Goal: Transaction & Acquisition: Purchase product/service

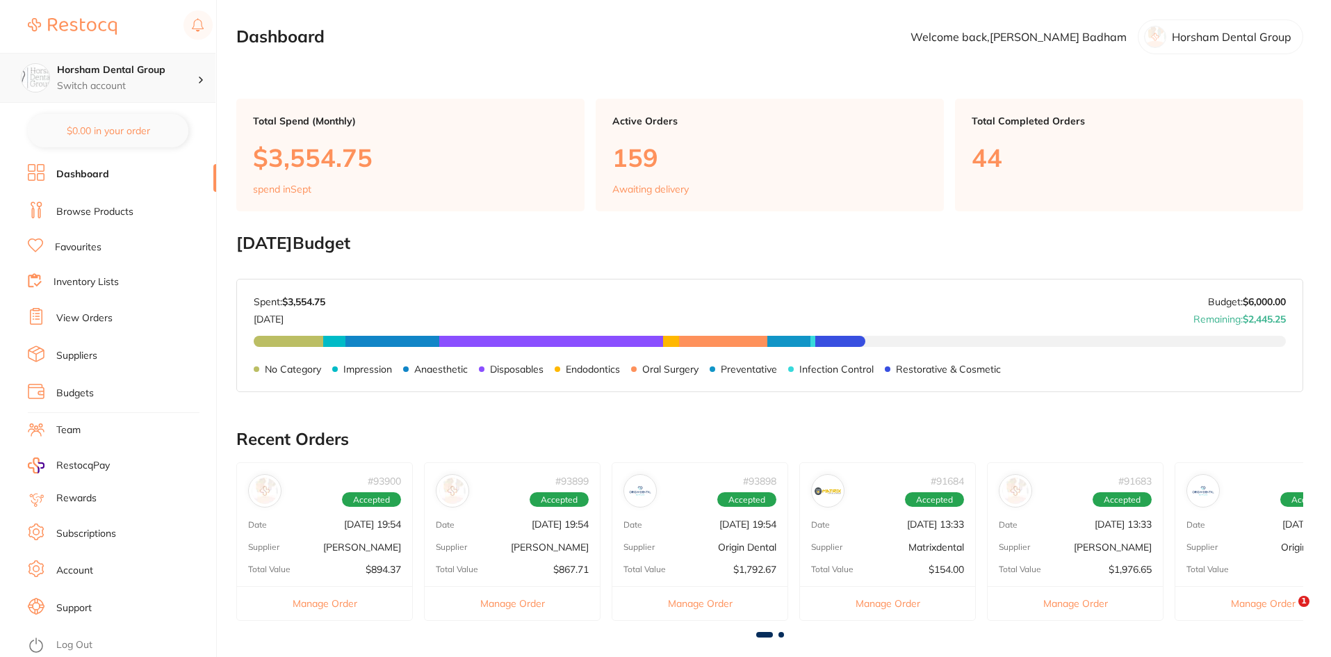
click at [146, 74] on h4 "Horsham Dental Group" at bounding box center [127, 70] width 140 height 14
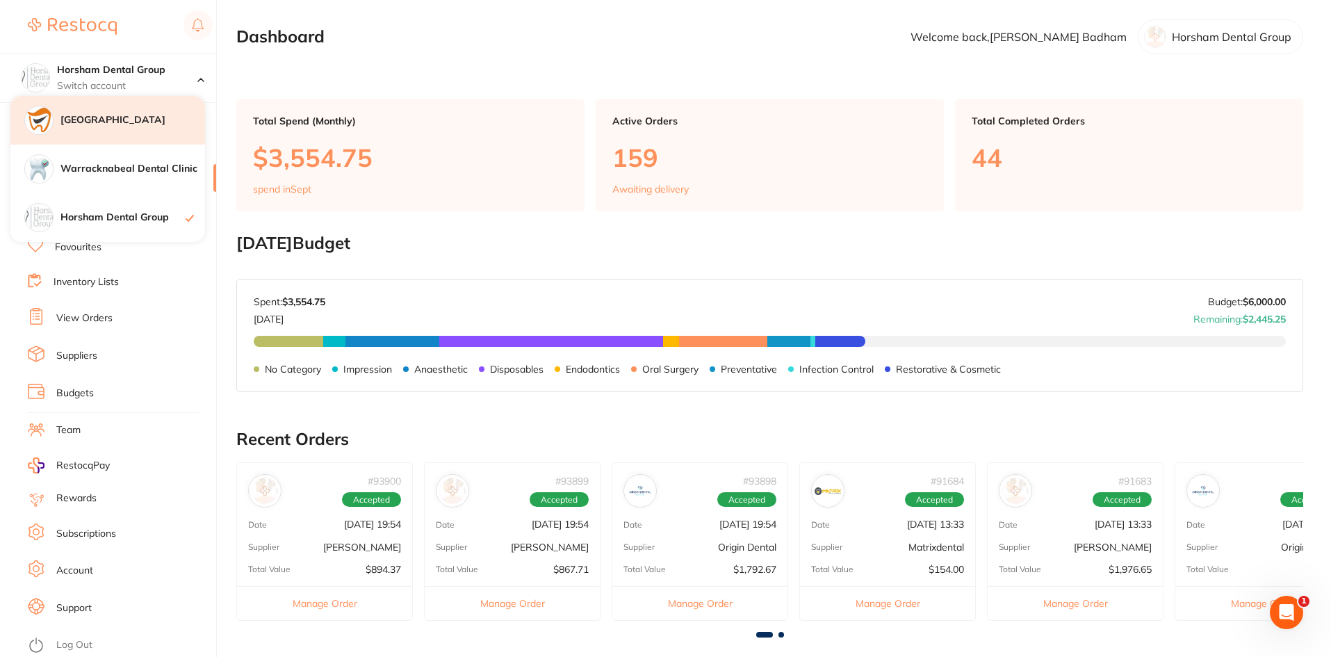
click at [156, 124] on h4 "[GEOGRAPHIC_DATA]" at bounding box center [132, 120] width 145 height 14
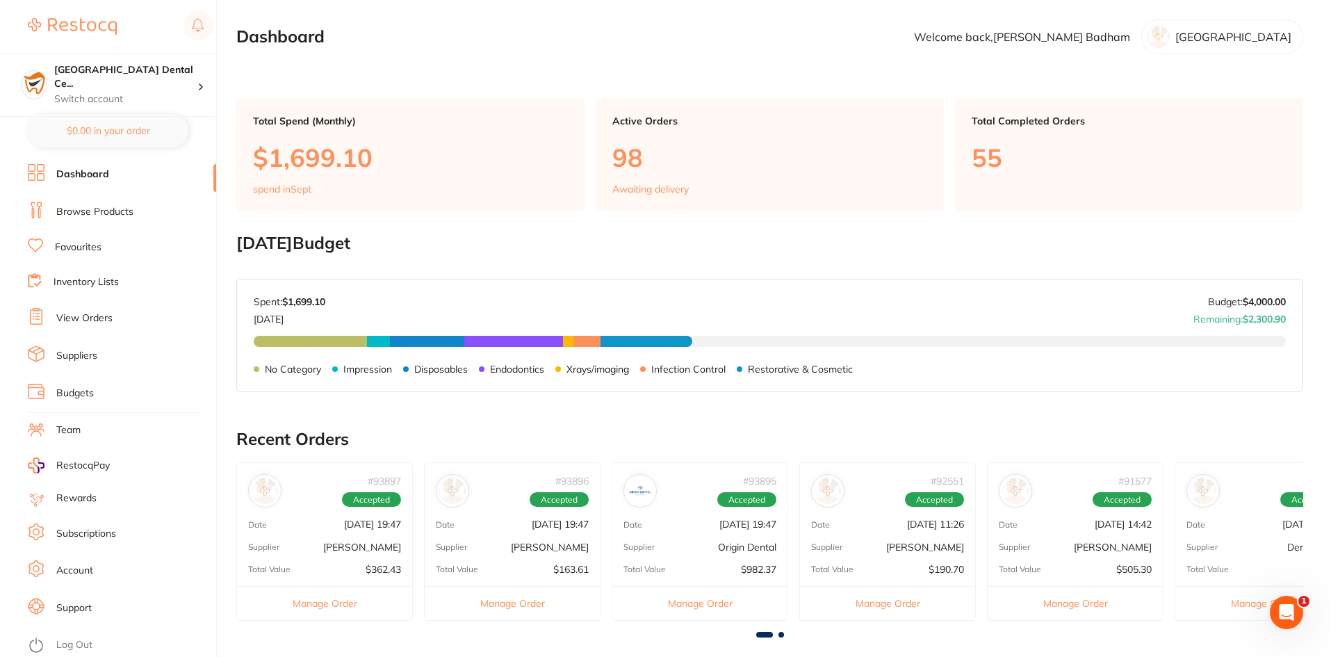
click at [129, 215] on link "Browse Products" at bounding box center [94, 212] width 77 height 14
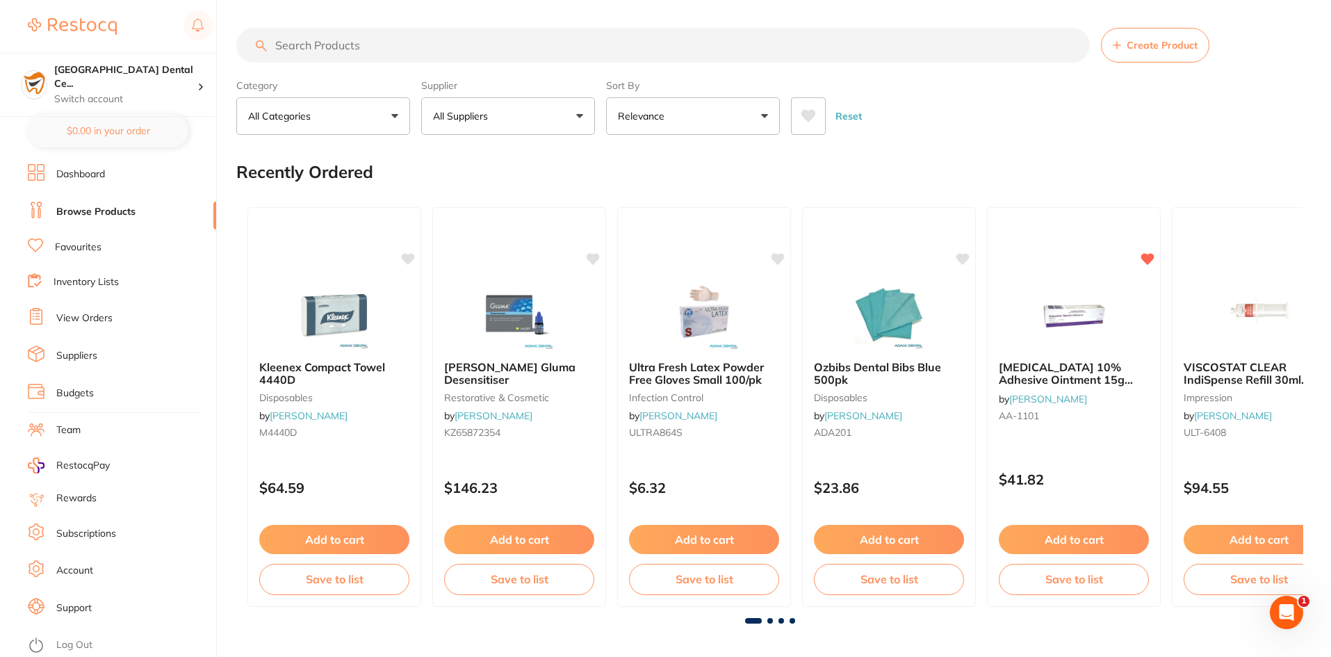
click at [407, 54] on input "search" at bounding box center [663, 45] width 854 height 35
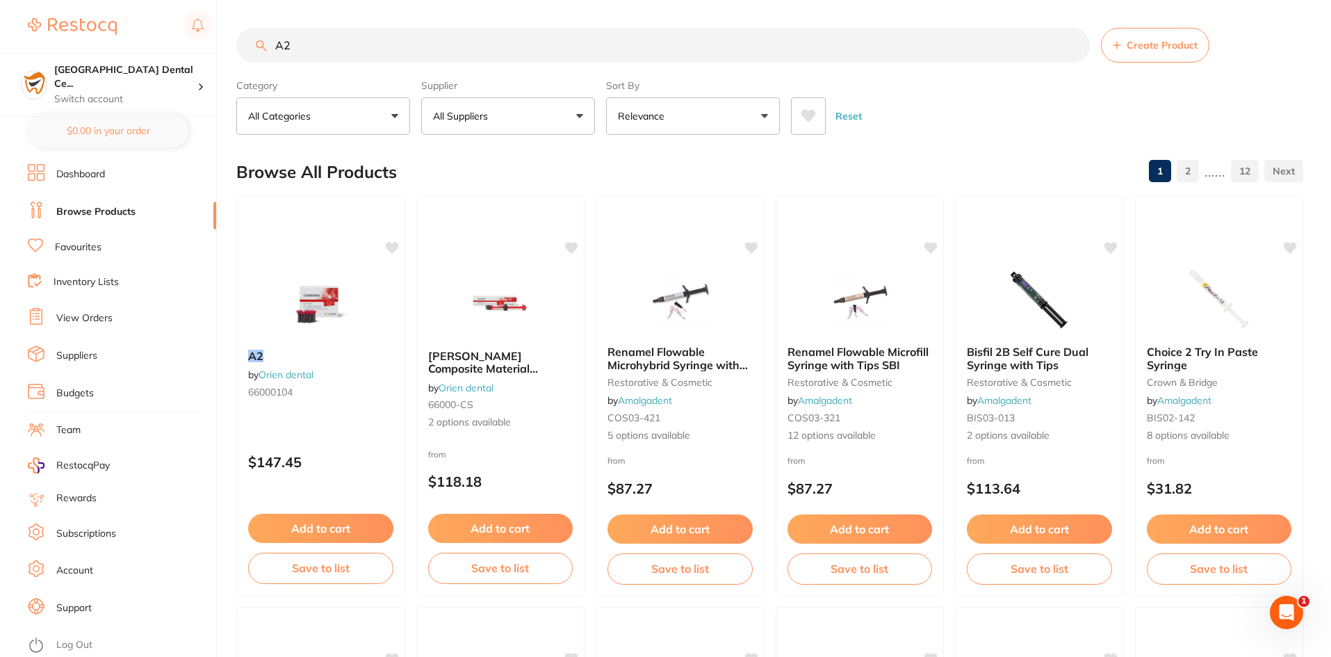
click at [382, 38] on input "A2" at bounding box center [663, 45] width 854 height 35
type input "flowable"
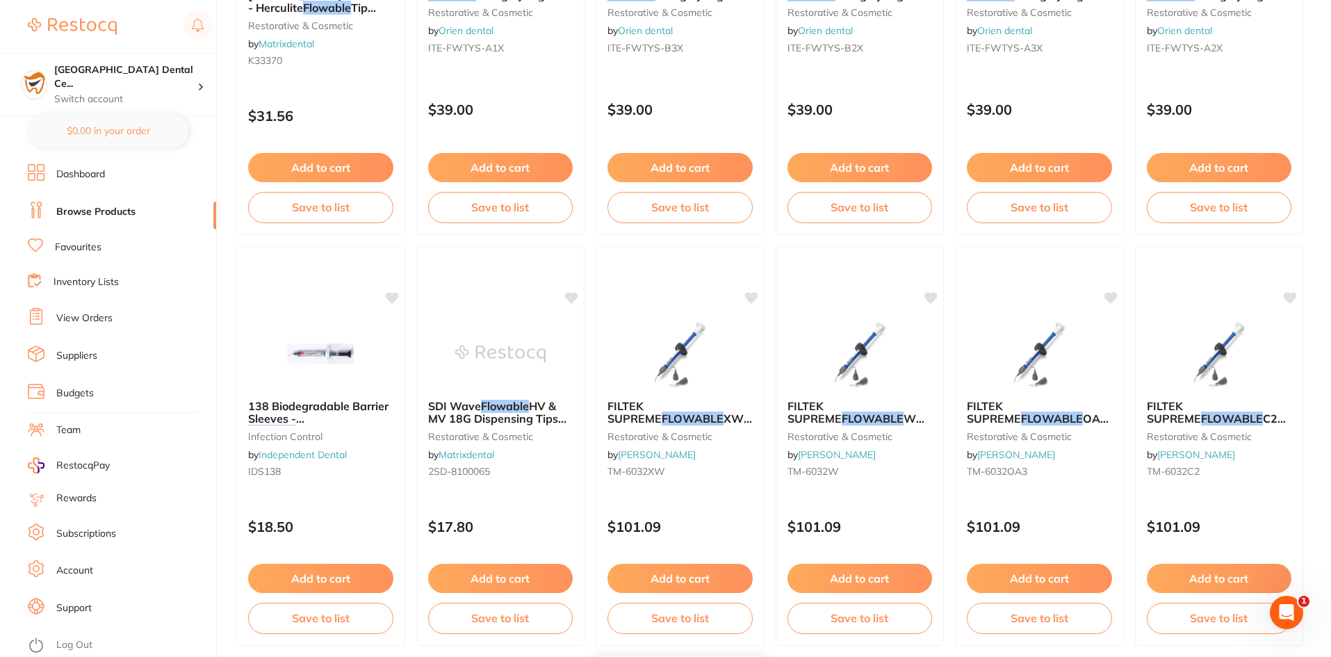
scroll to position [1947, 0]
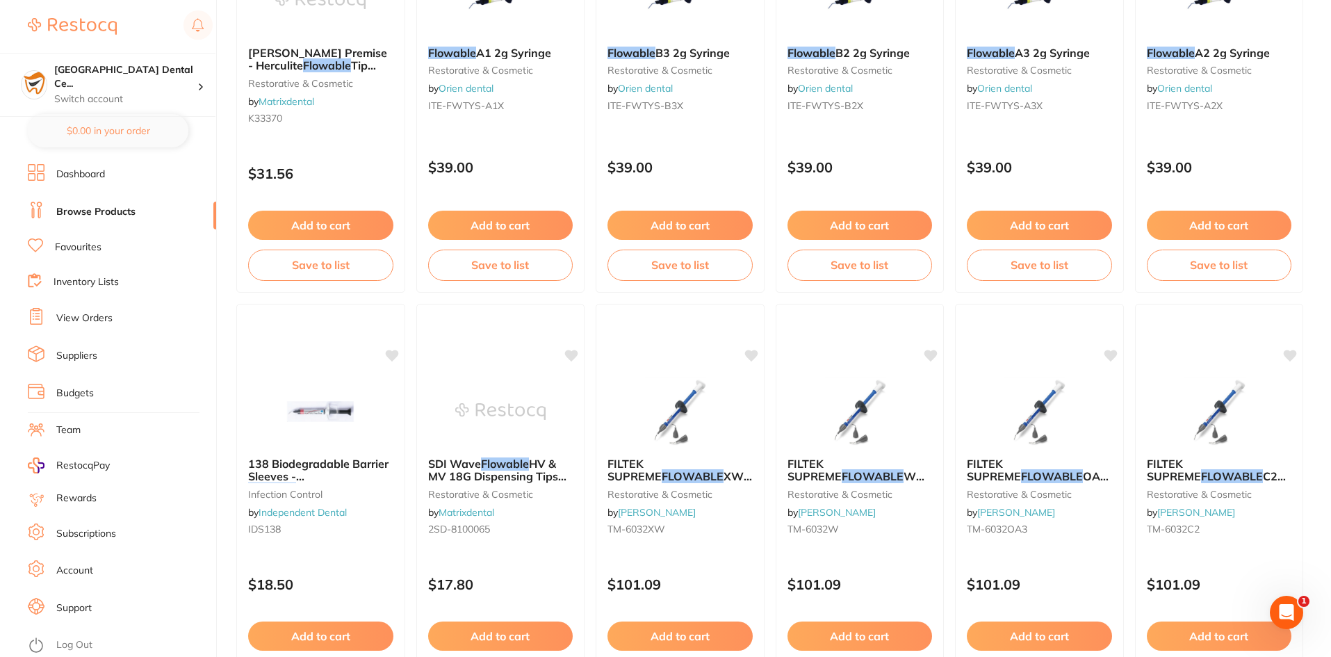
click at [90, 253] on link "Favourites" at bounding box center [78, 248] width 47 height 14
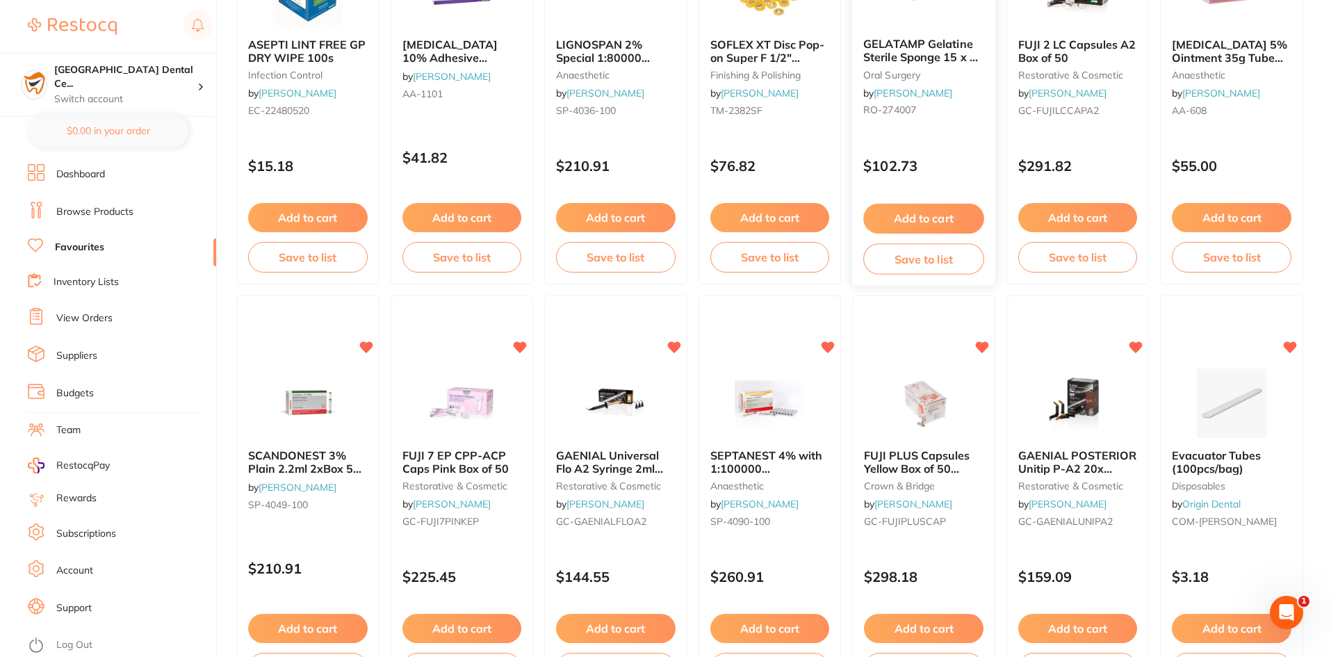
scroll to position [626, 0]
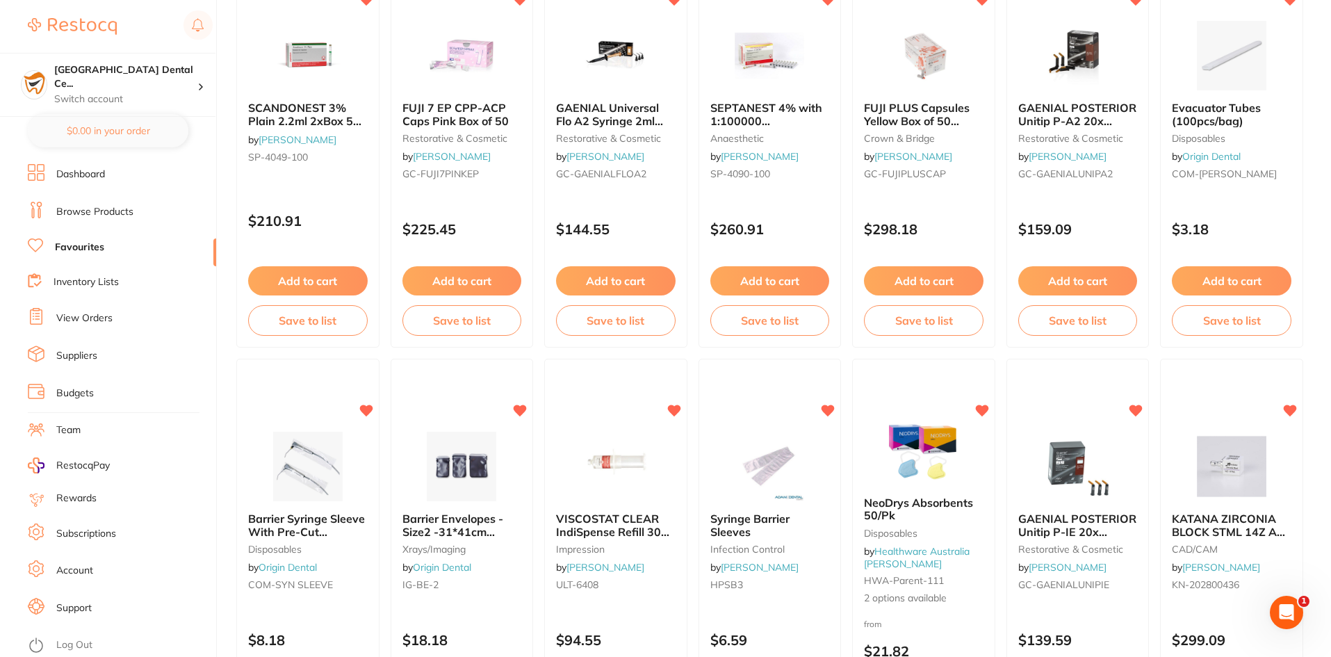
click at [70, 308] on li "View Orders" at bounding box center [122, 318] width 188 height 21
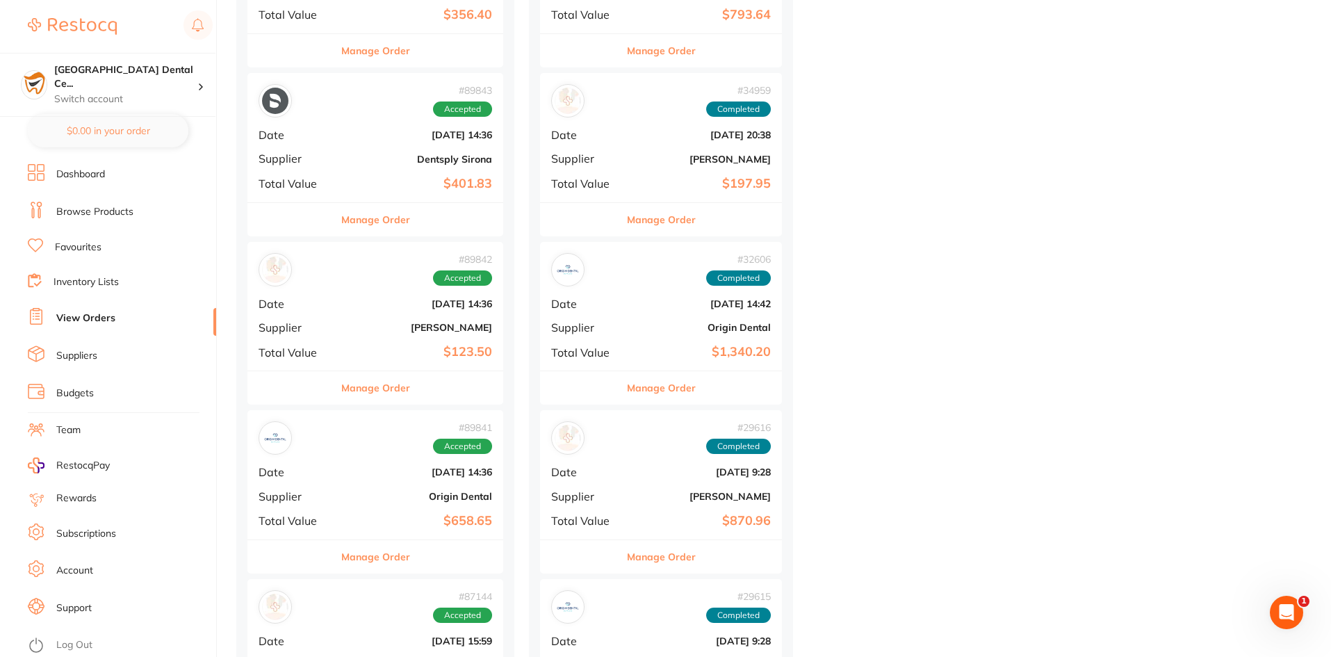
scroll to position [1669, 0]
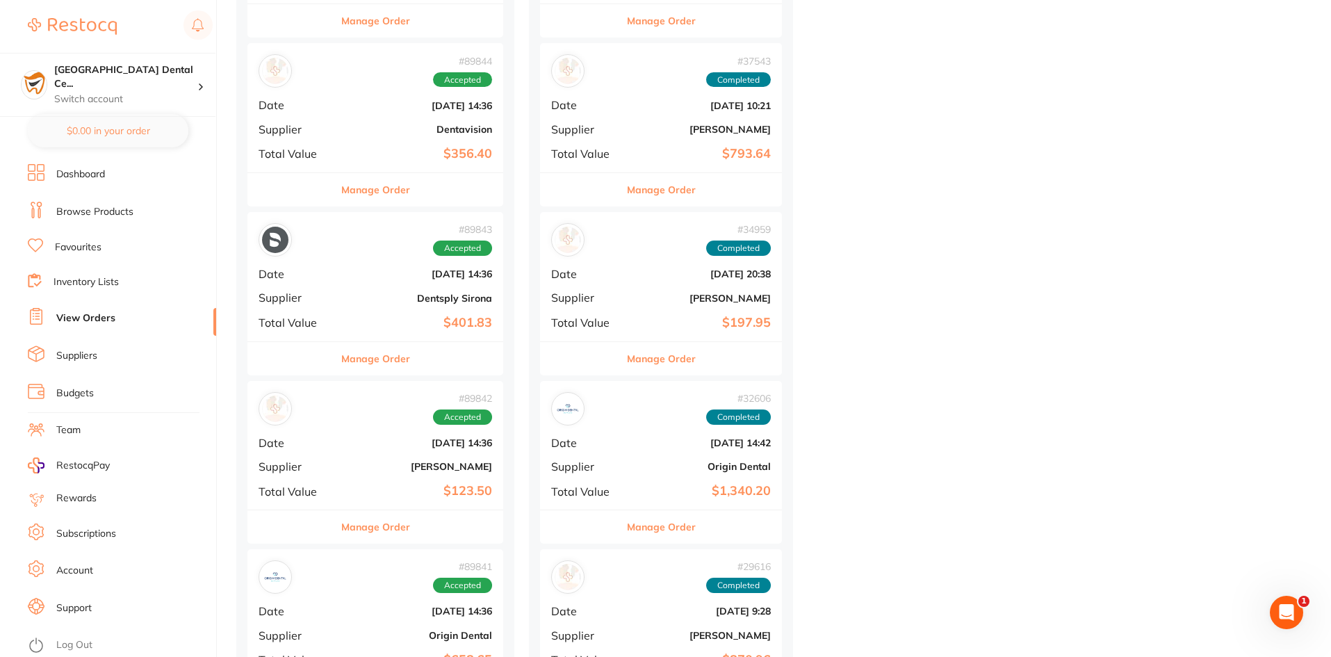
click at [425, 190] on div "Manage Order" at bounding box center [376, 189] width 256 height 34
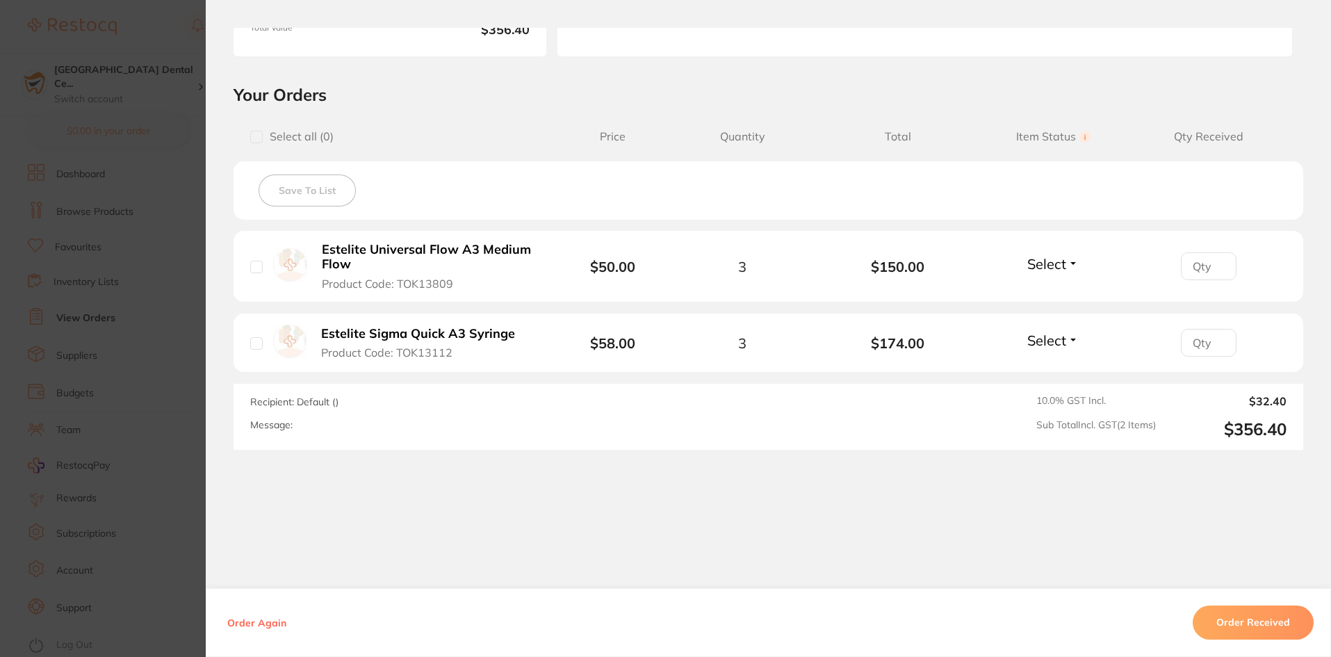
click at [157, 261] on section "Order ID: Restocq- 89844 Order Information Accepted Order Order Date Aug 11 202…" at bounding box center [665, 328] width 1331 height 657
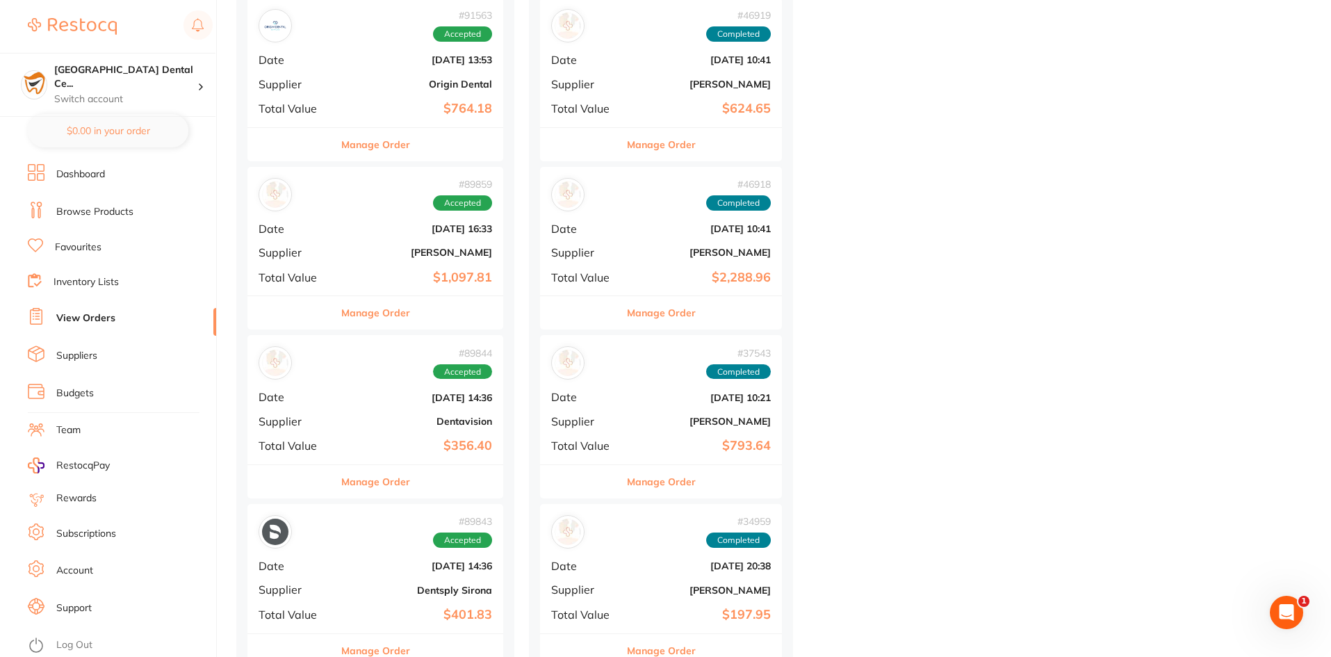
scroll to position [1321, 0]
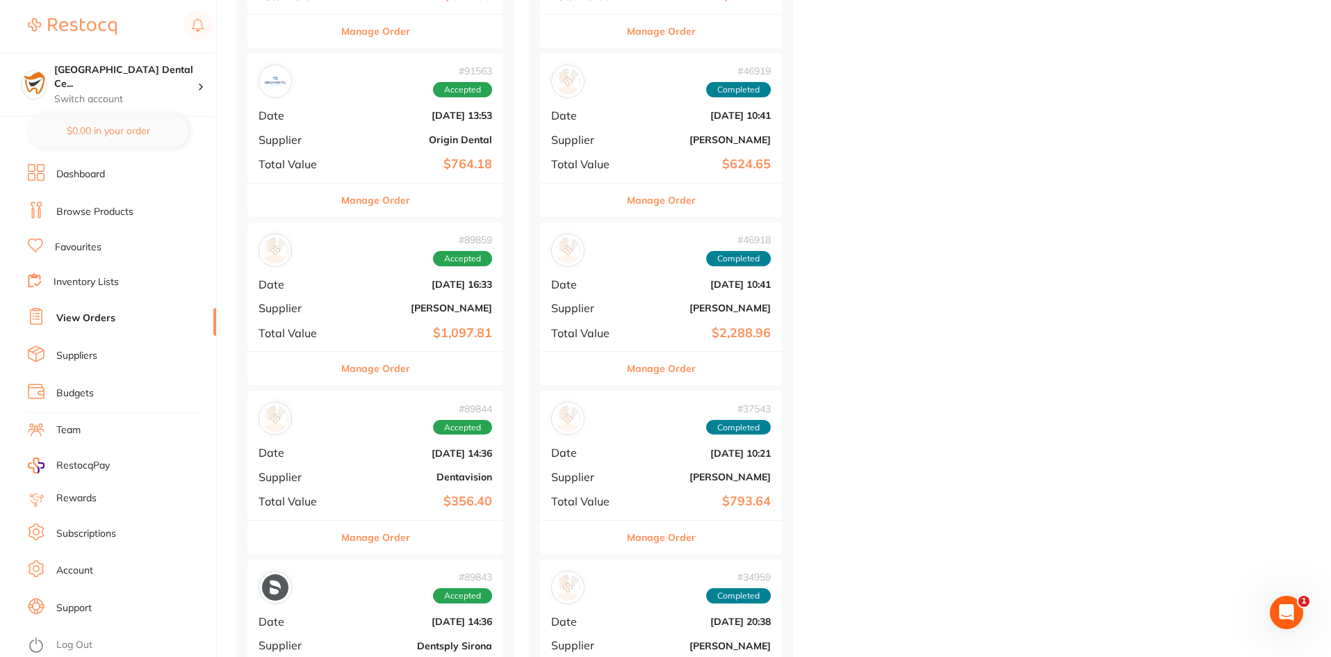
click at [98, 210] on link "Browse Products" at bounding box center [94, 212] width 77 height 14
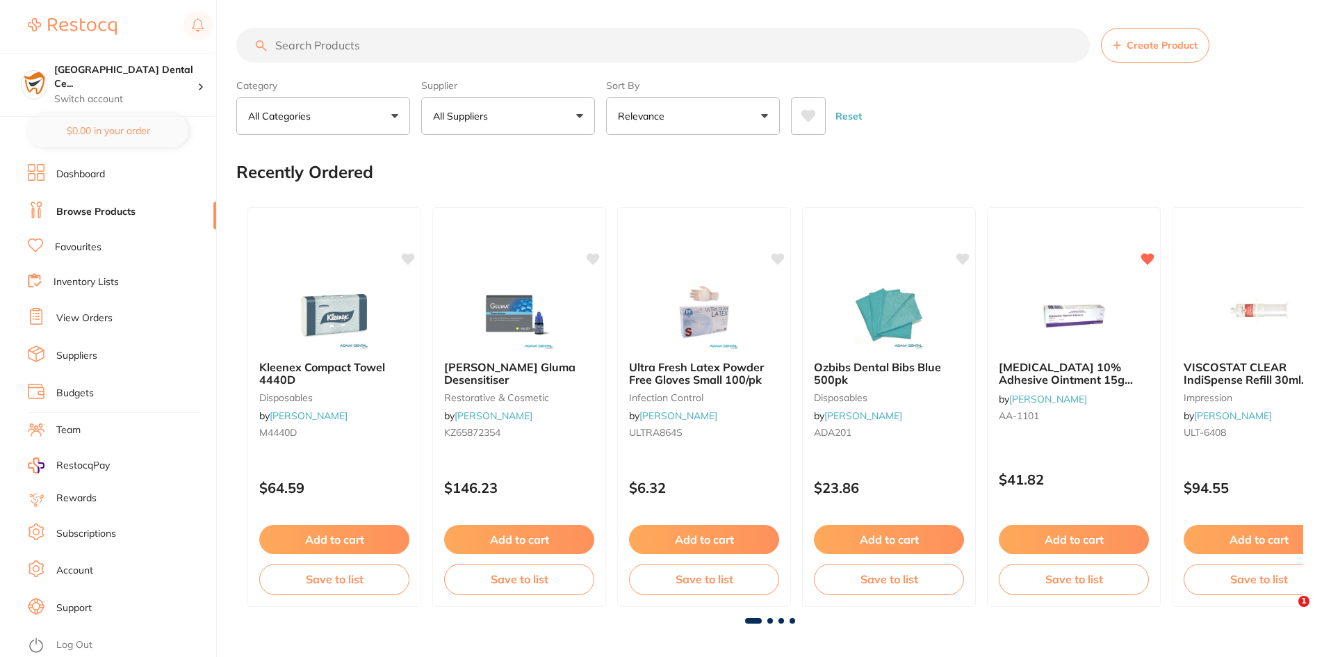
click at [486, 50] on input "search" at bounding box center [663, 45] width 854 height 35
type input "estelite"
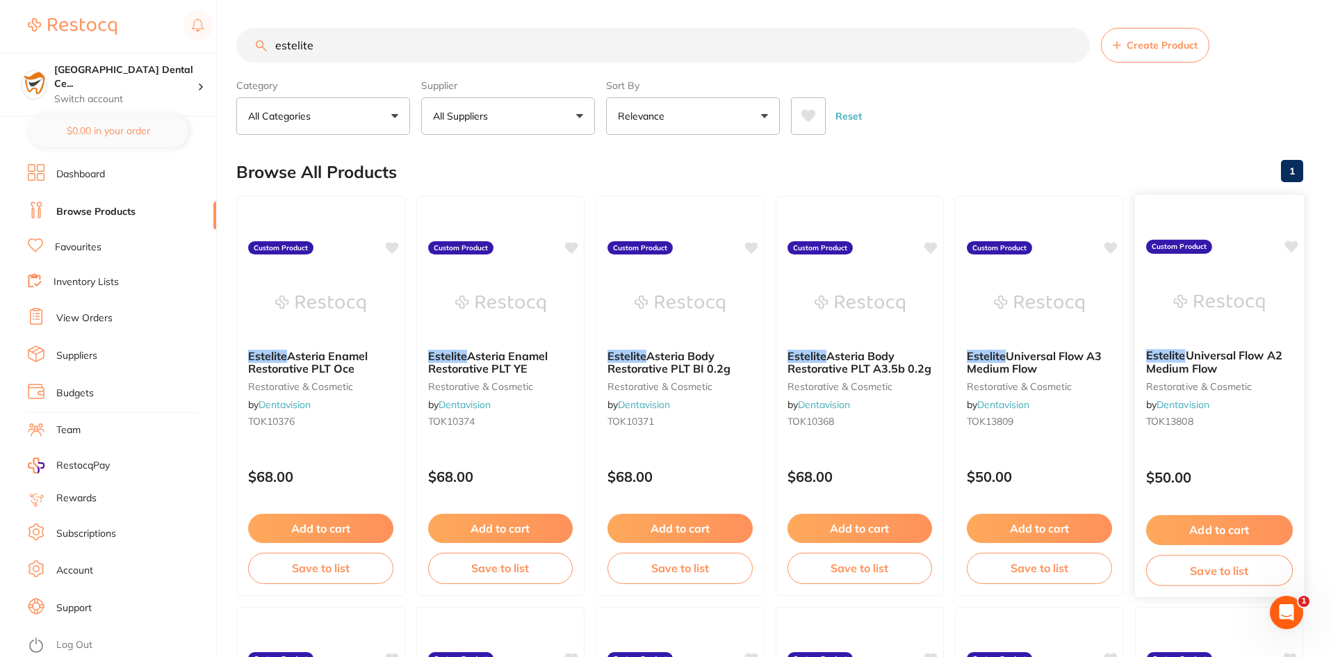
click at [1220, 361] on span "Universal Flow A2 Medium Flow" at bounding box center [1214, 361] width 136 height 27
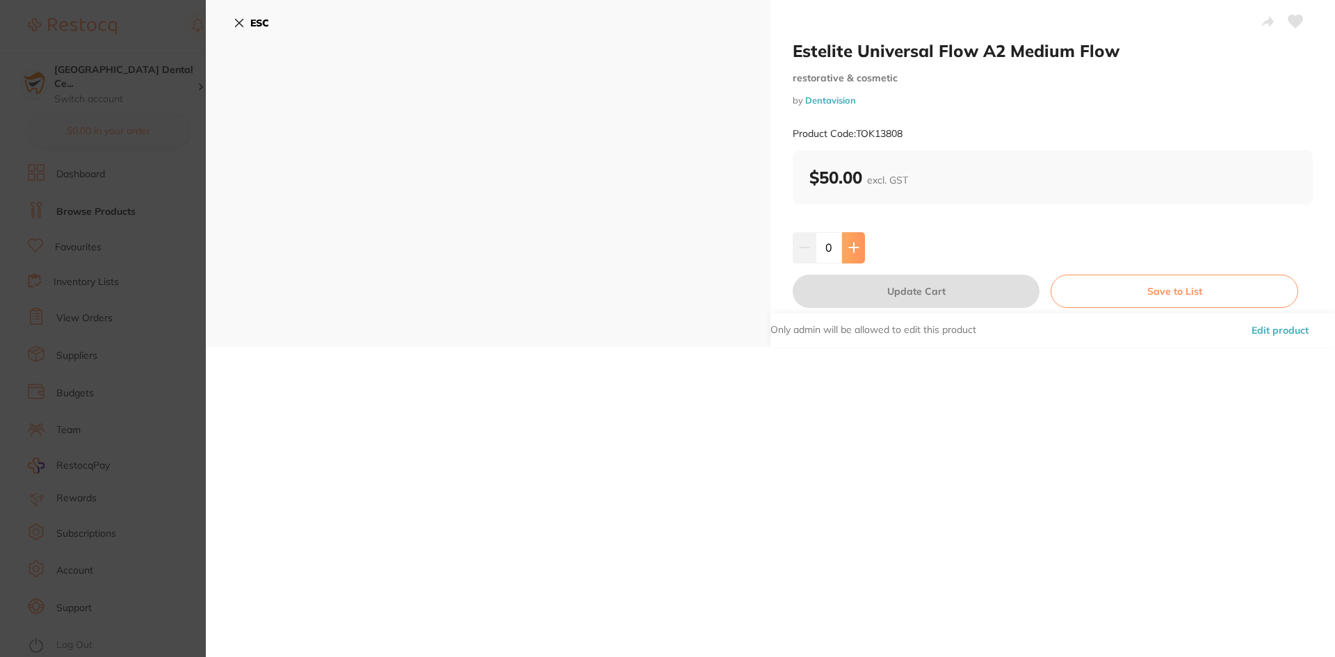
click at [851, 246] on icon at bounding box center [853, 247] width 9 height 9
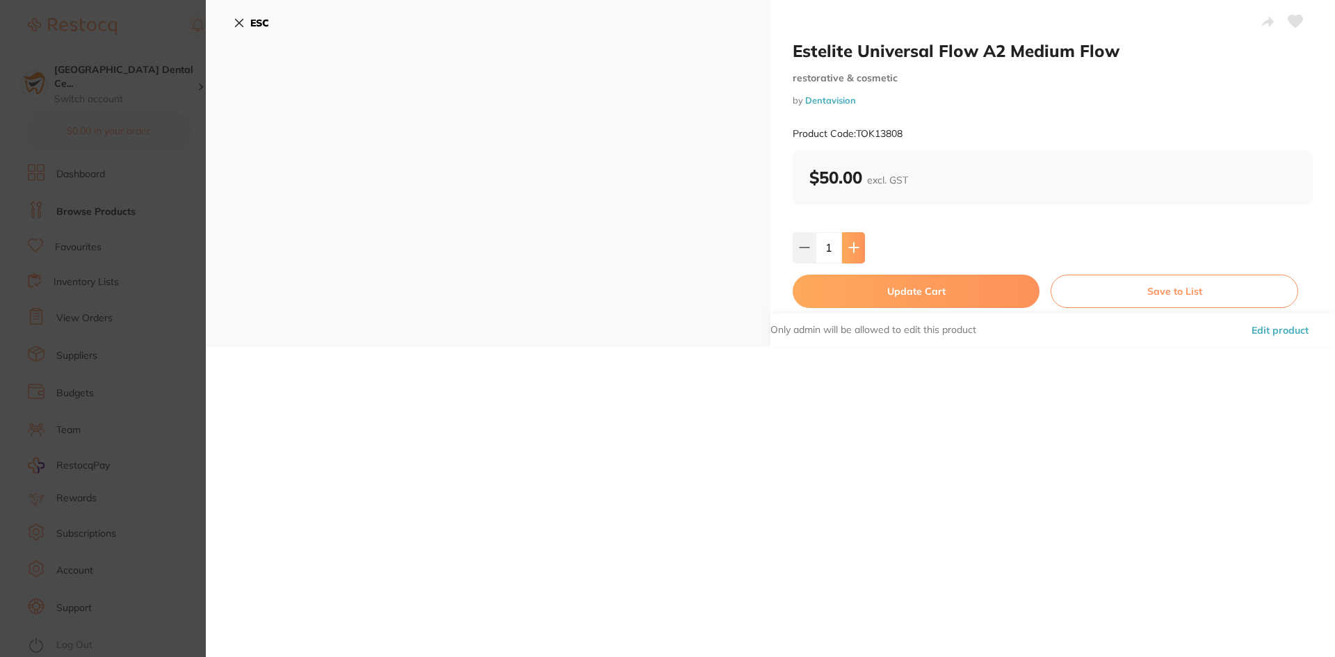
click at [851, 246] on icon at bounding box center [853, 247] width 9 height 9
click at [809, 250] on button at bounding box center [804, 247] width 23 height 31
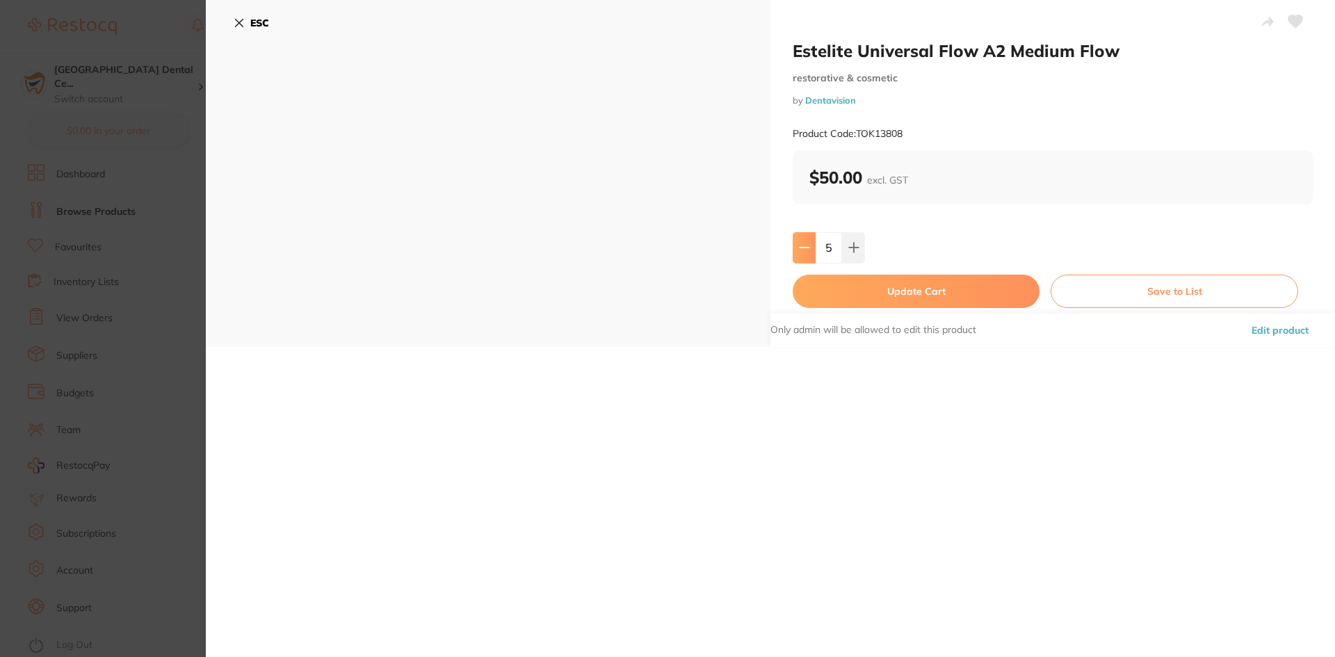
type input "4"
click at [835, 296] on button "Update Cart" at bounding box center [916, 291] width 247 height 33
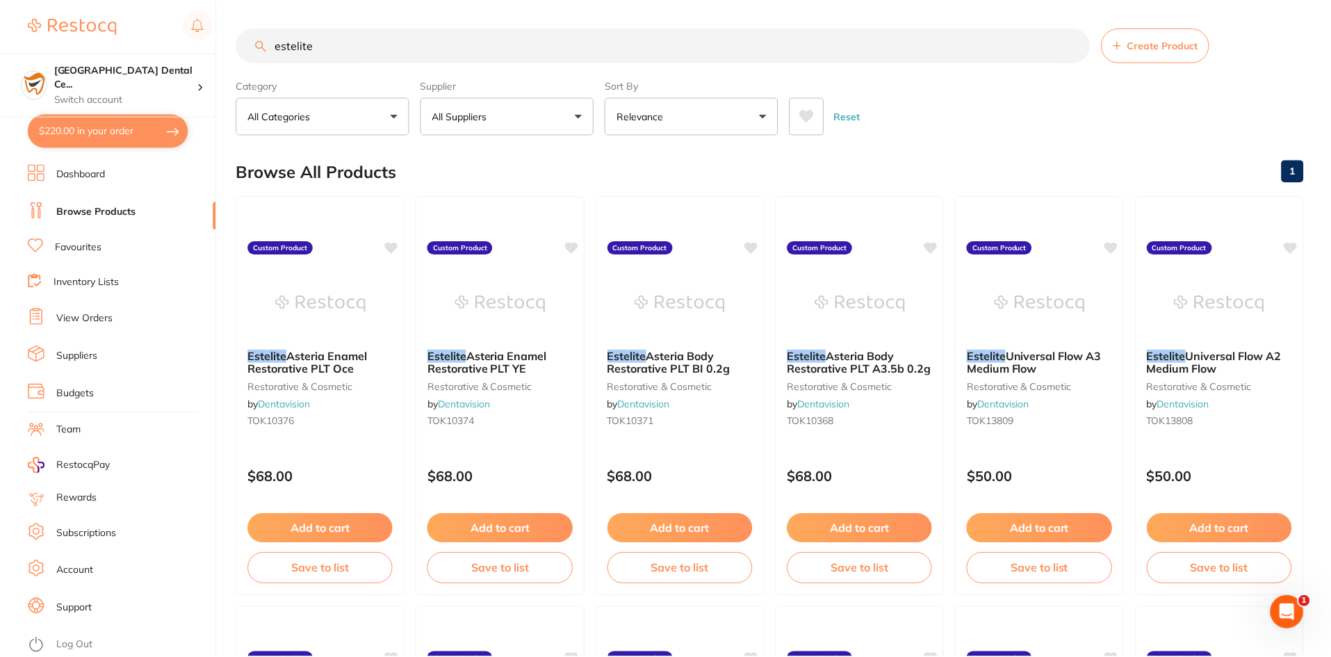
scroll to position [3, 0]
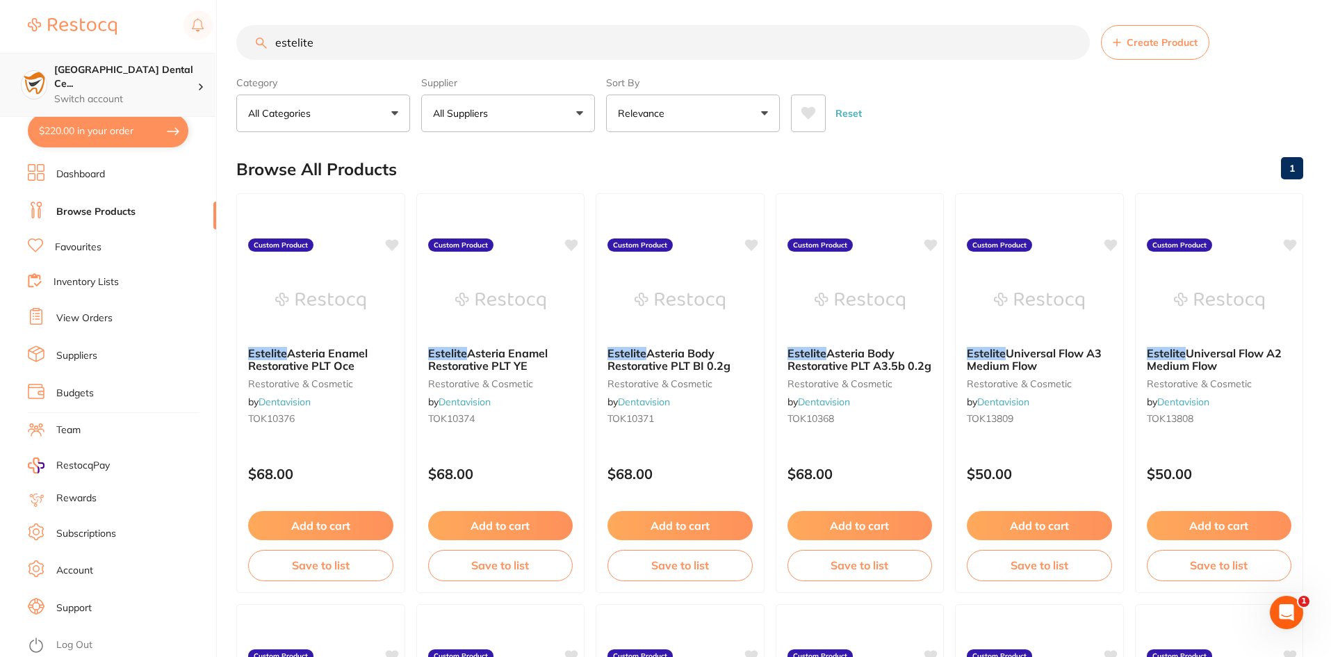
click at [114, 92] on p "Switch account" at bounding box center [125, 99] width 143 height 14
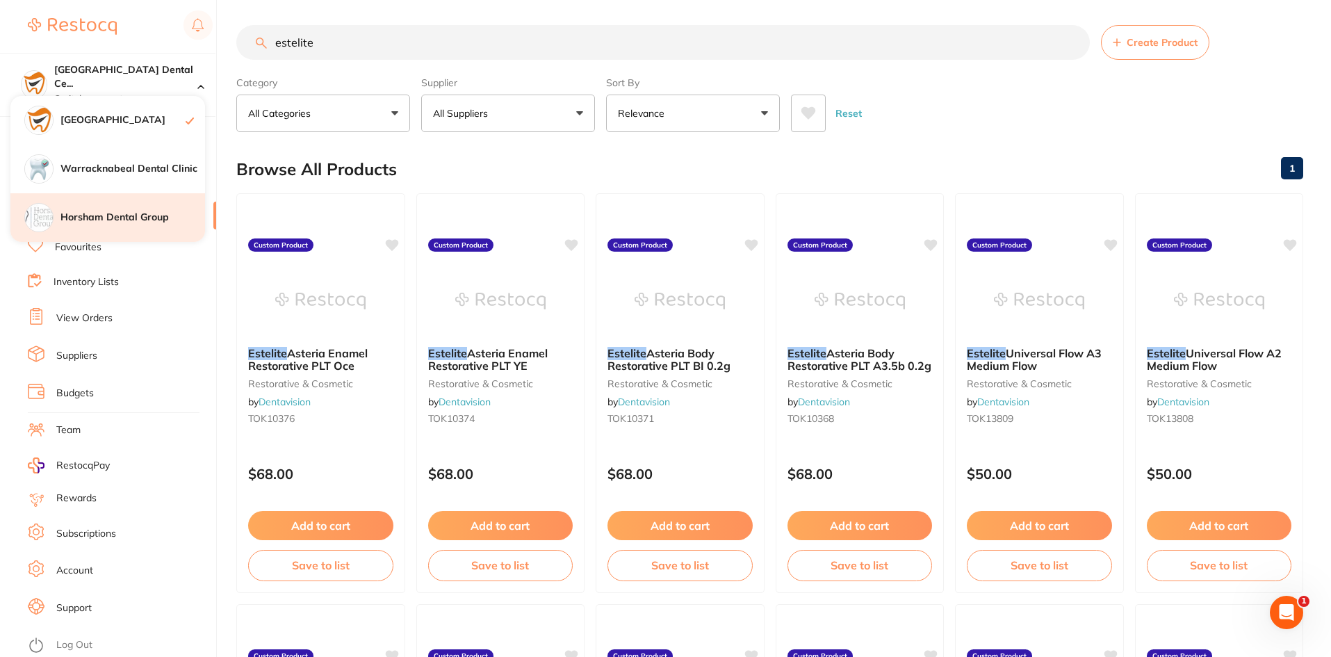
click at [95, 210] on div "Horsham Dental Group" at bounding box center [107, 217] width 195 height 49
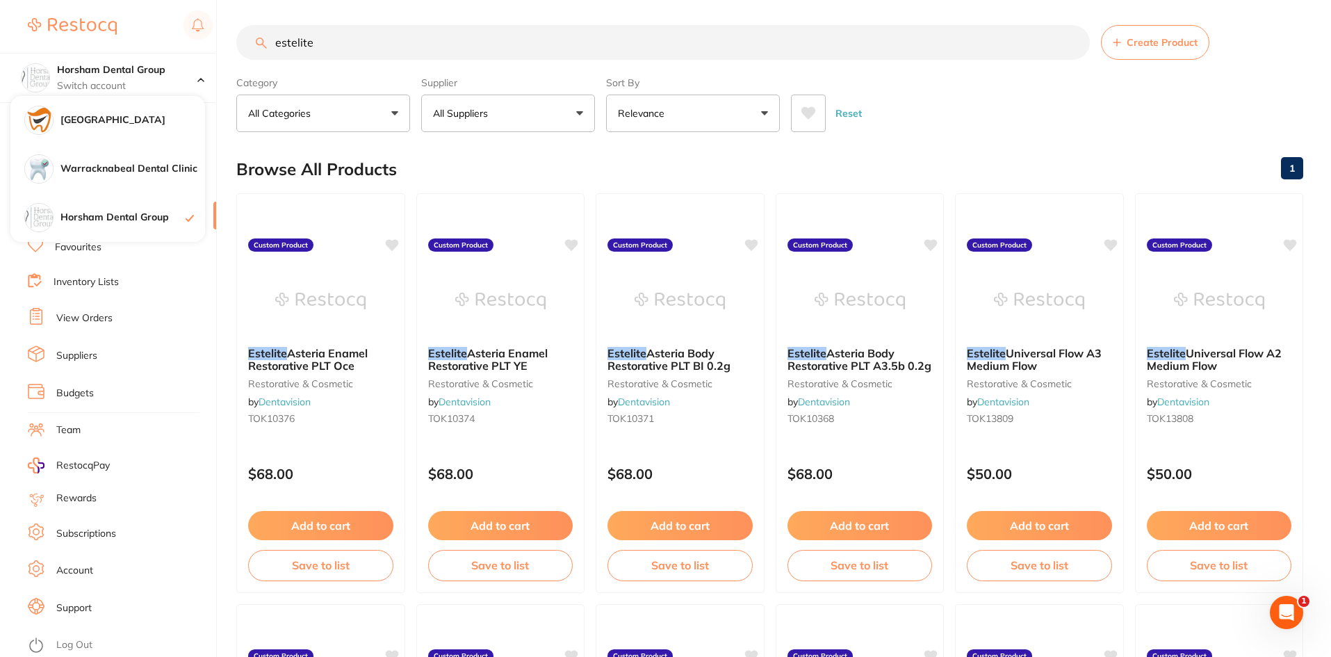
checkbox input "true"
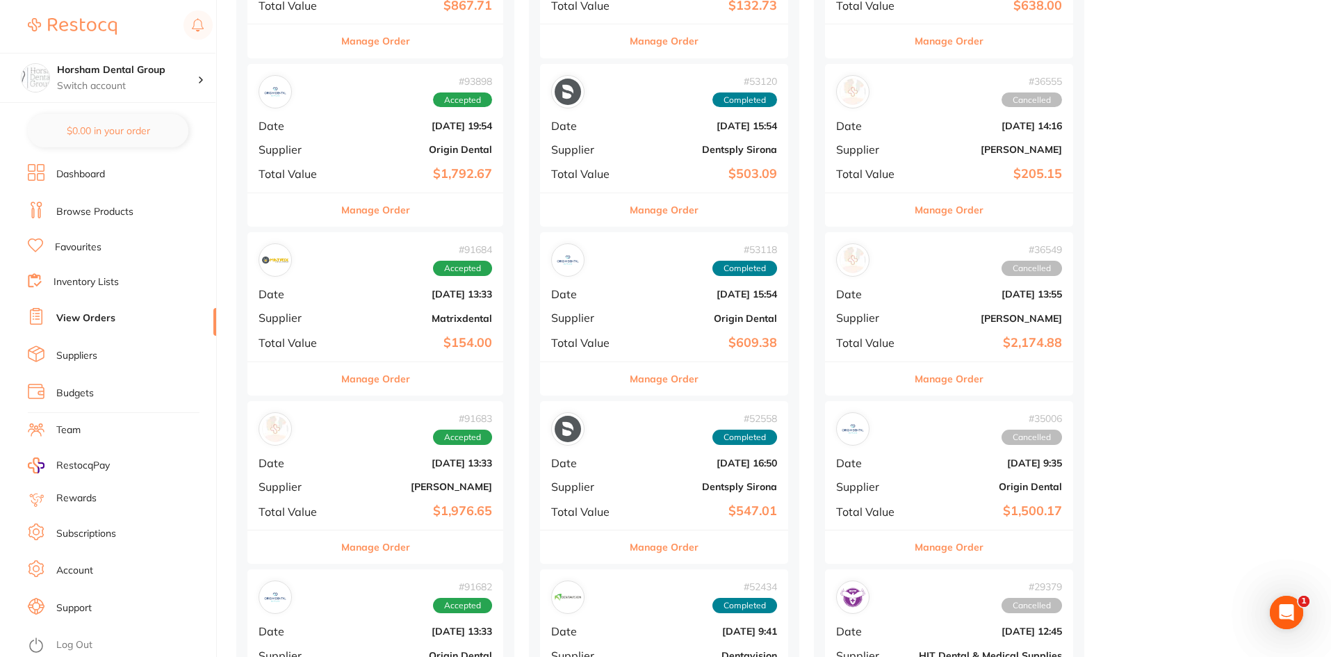
scroll to position [626, 0]
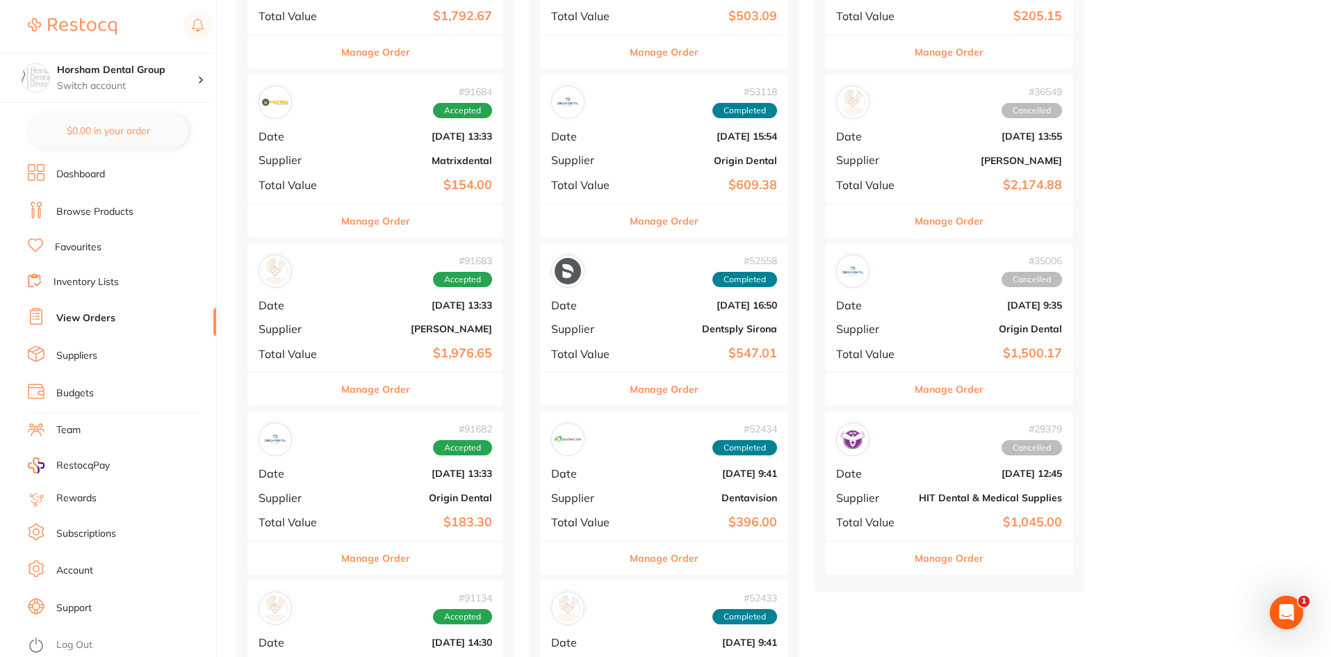
click at [432, 555] on div "Manage Order" at bounding box center [376, 558] width 256 height 34
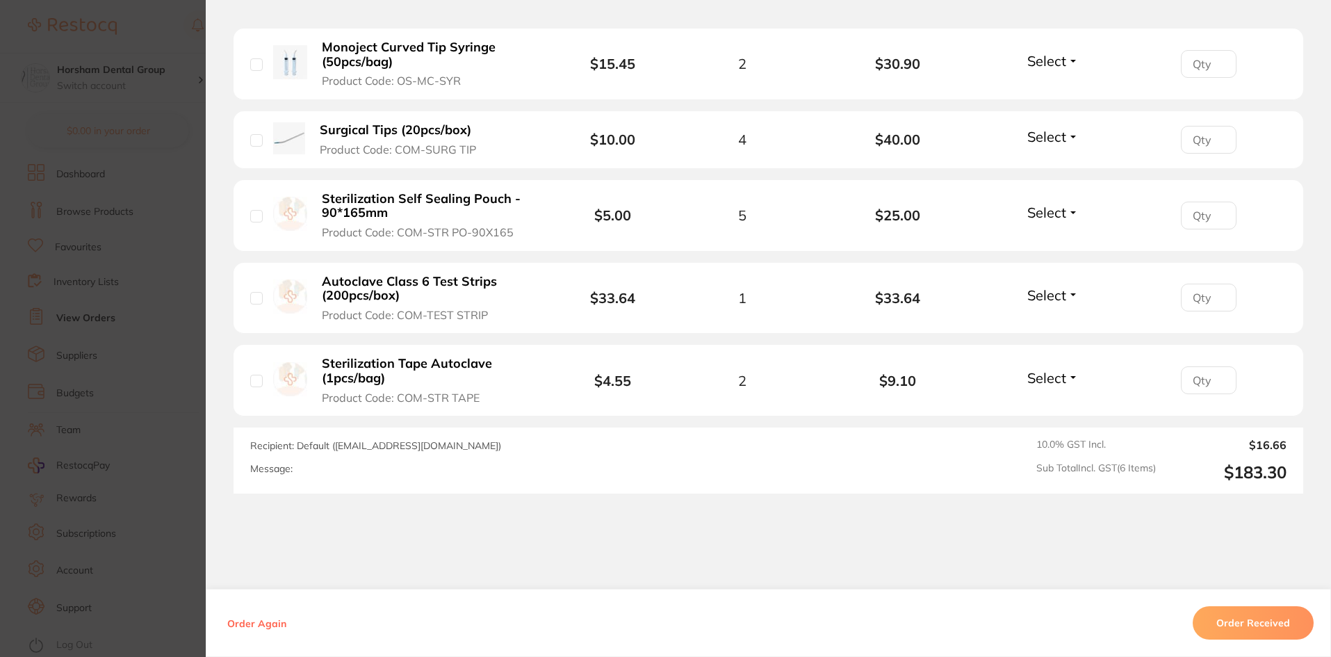
scroll to position [760, 0]
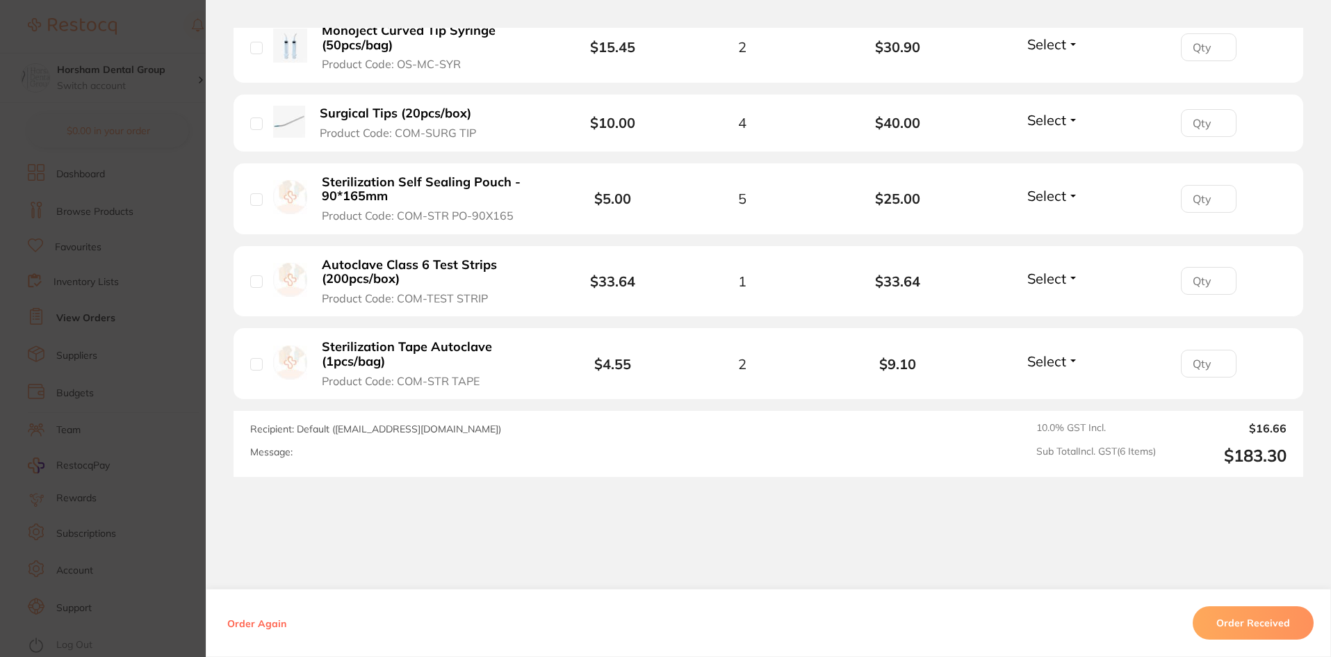
click at [117, 495] on section "Order ID: Restocq- 91682 Order Information Accepted Order Order Date [DATE] 13:…" at bounding box center [665, 328] width 1331 height 657
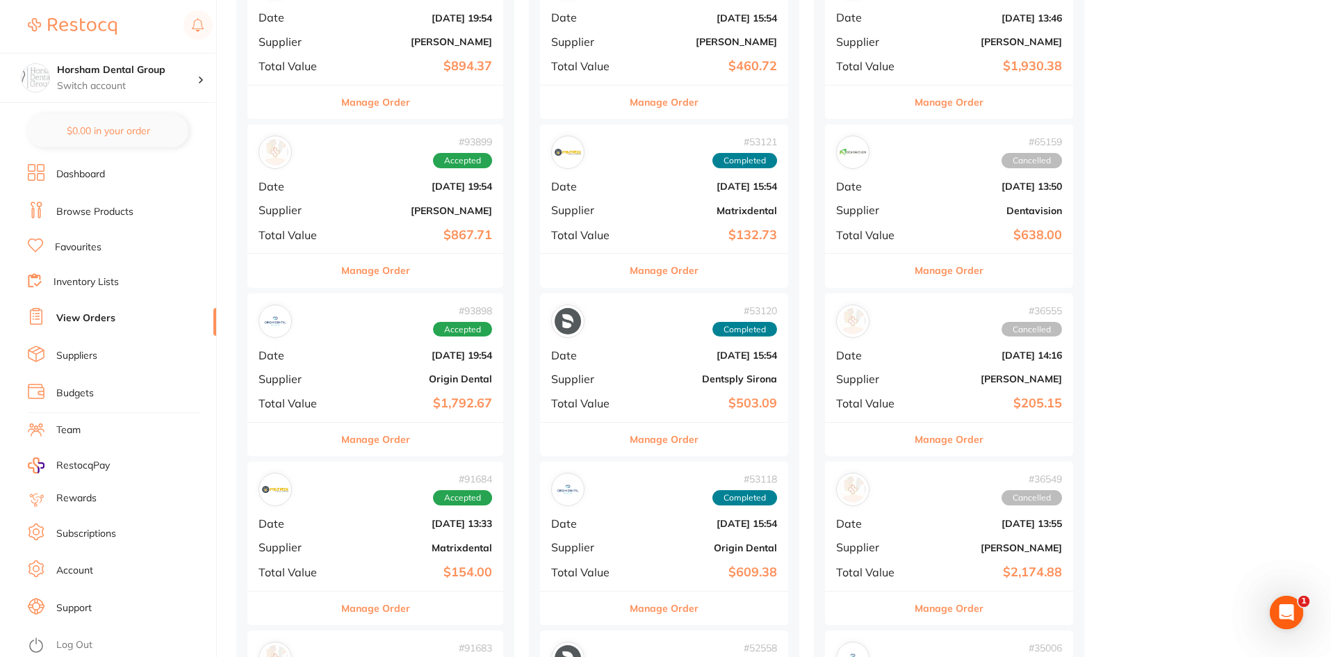
scroll to position [139, 0]
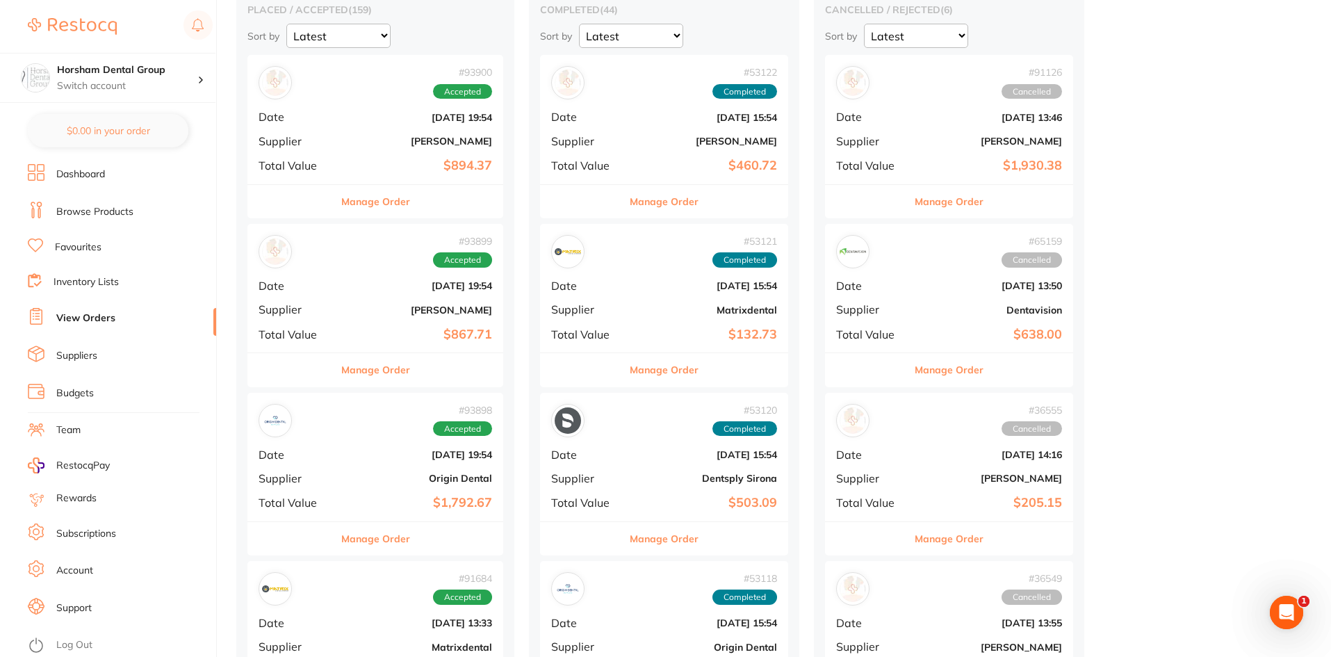
click at [399, 532] on button "Manage Order" at bounding box center [375, 538] width 69 height 33
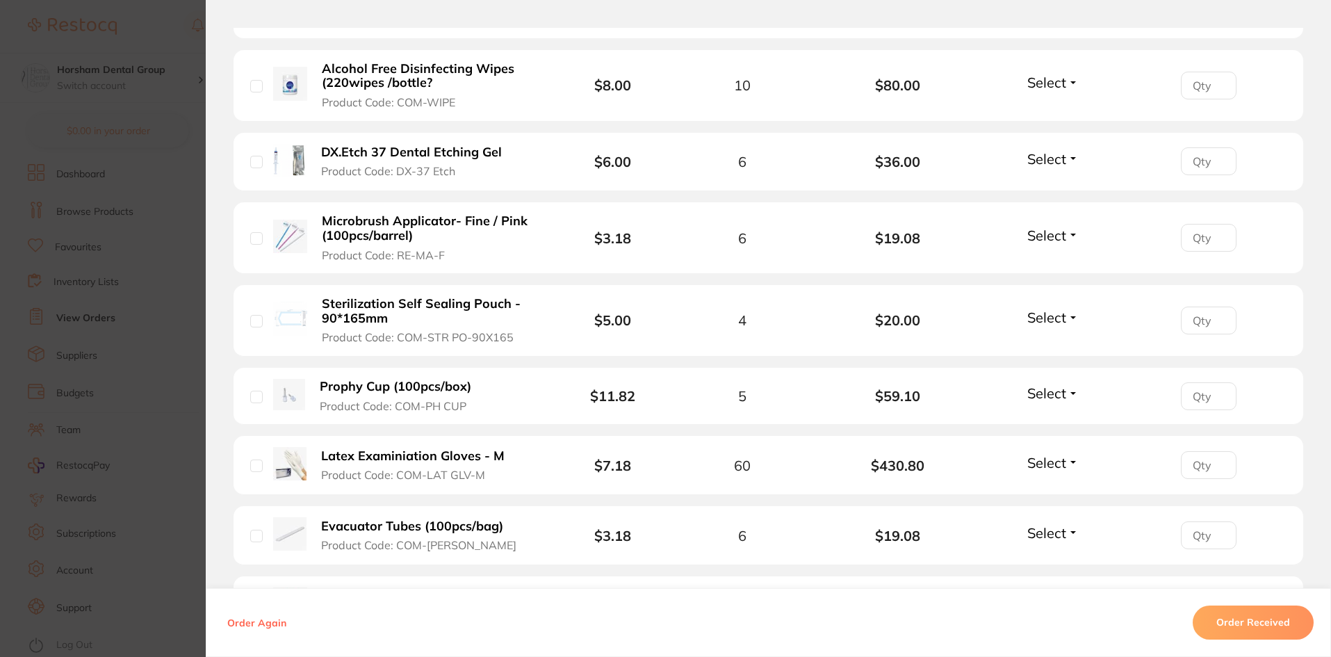
scroll to position [1182, 0]
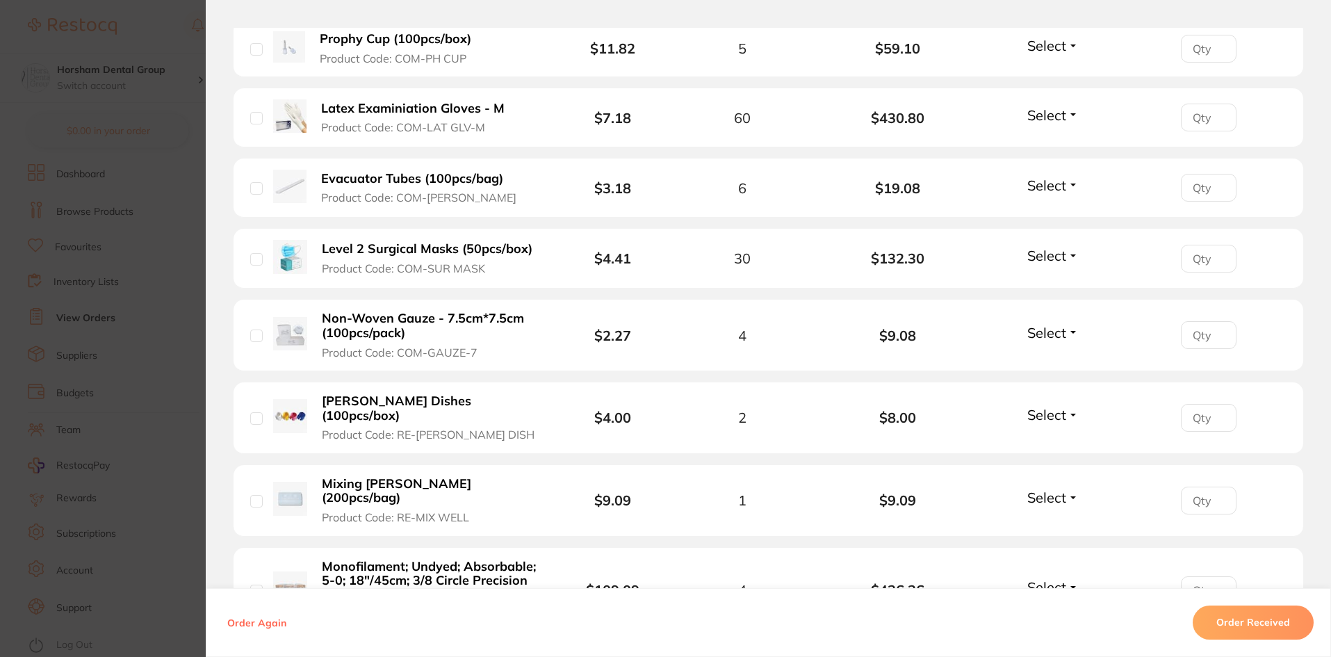
click at [95, 469] on section "Order ID: Restocq- 93898 Order Information Accepted Order Order Date [DATE] 19:…" at bounding box center [665, 328] width 1331 height 657
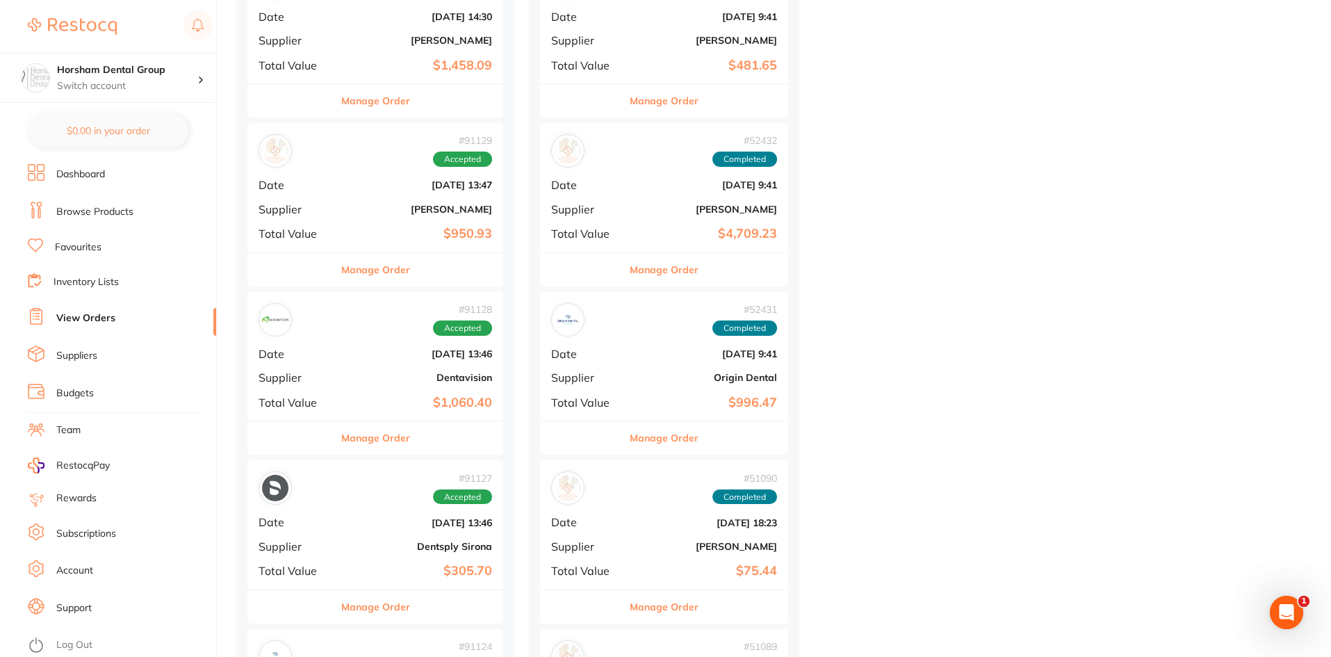
scroll to position [1669, 0]
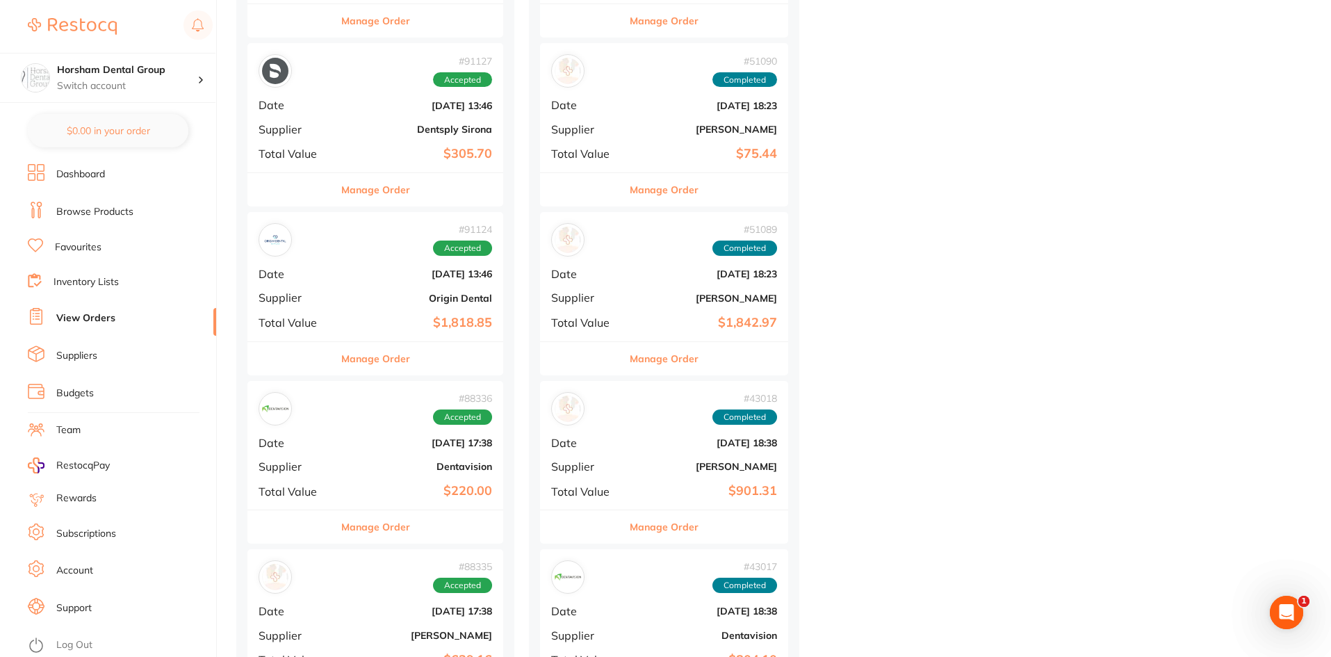
click at [391, 524] on button "Manage Order" at bounding box center [375, 526] width 69 height 33
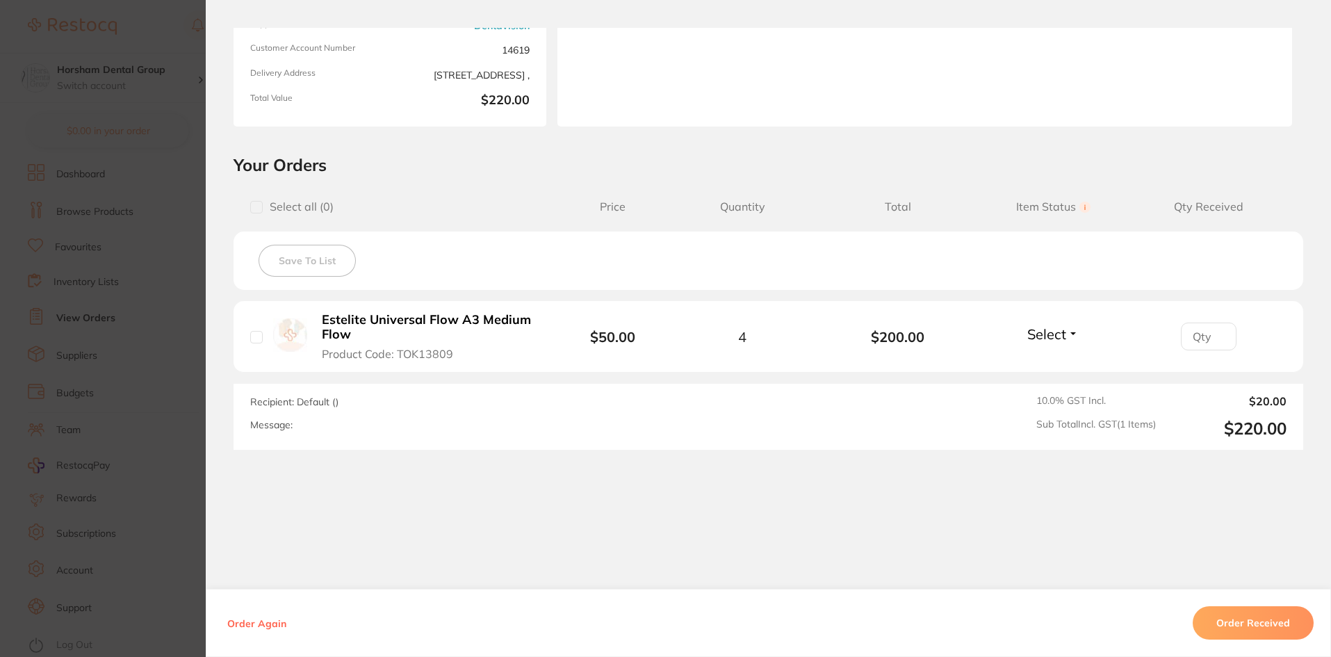
click at [464, 329] on b "Estelite Universal Flow A3 Medium Flow" at bounding box center [429, 327] width 215 height 29
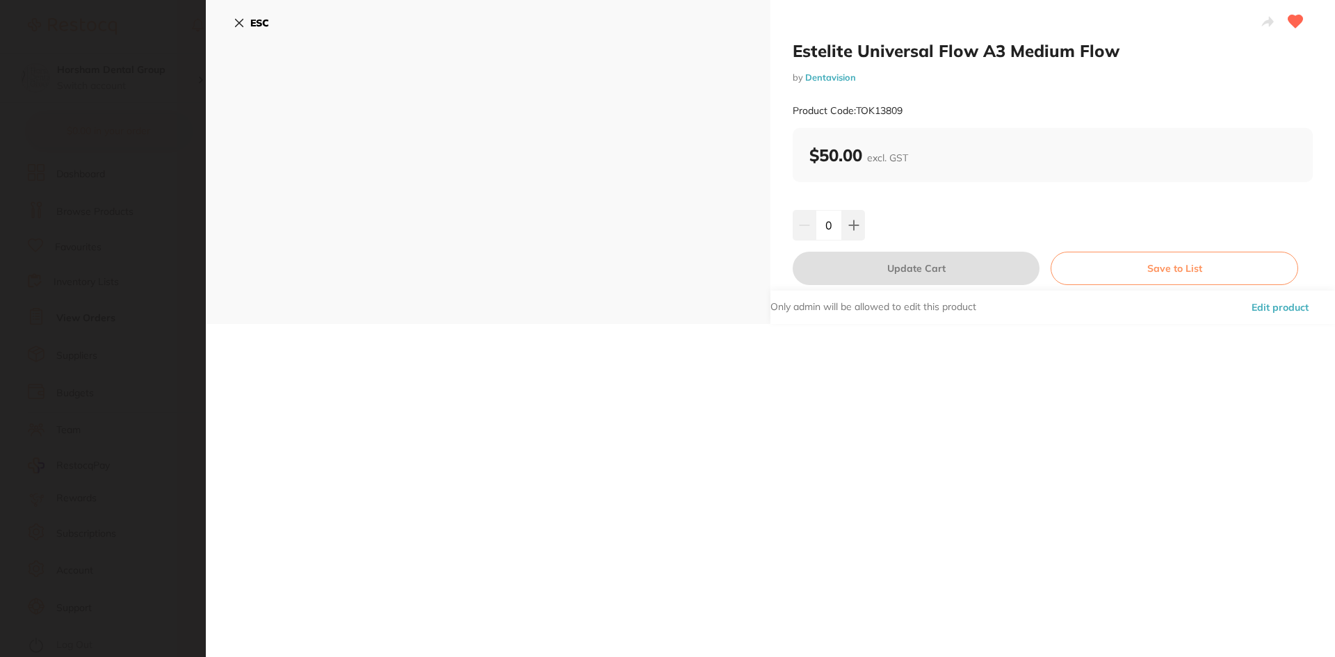
click at [139, 181] on section "Estelite Universal Flow A3 Medium Flow by Dentavision Product Code: TOK13809 ES…" at bounding box center [667, 328] width 1335 height 657
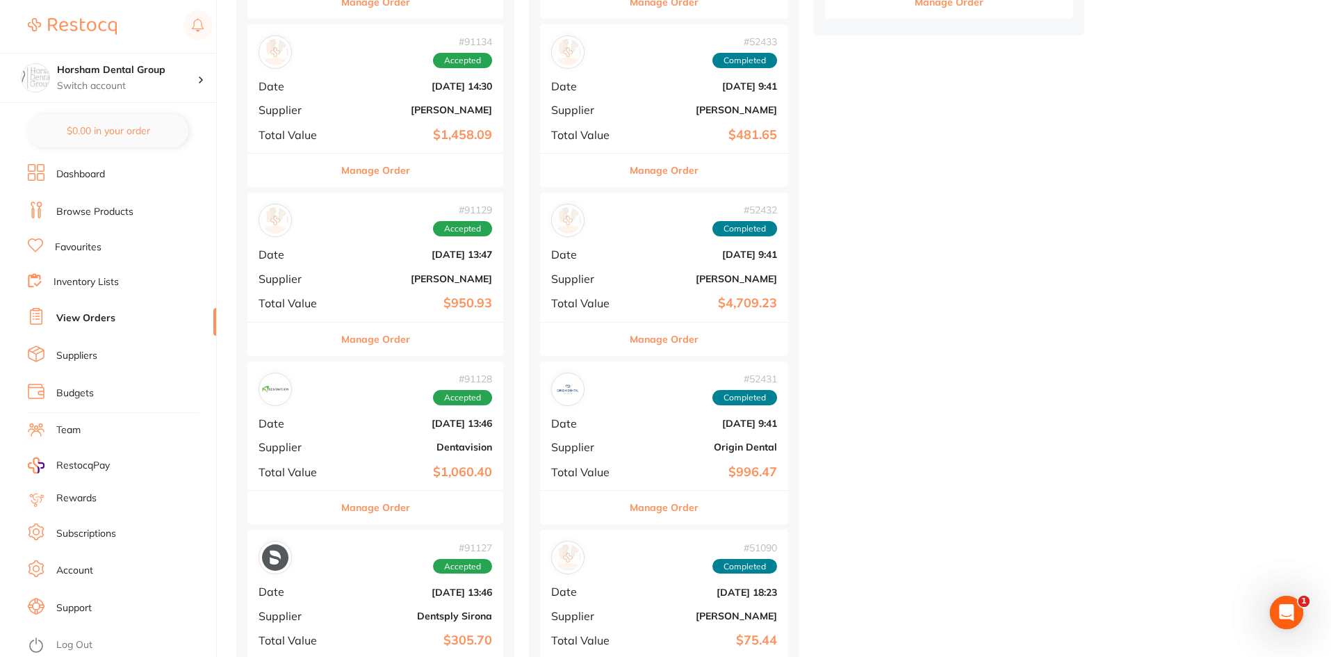
scroll to position [1390, 0]
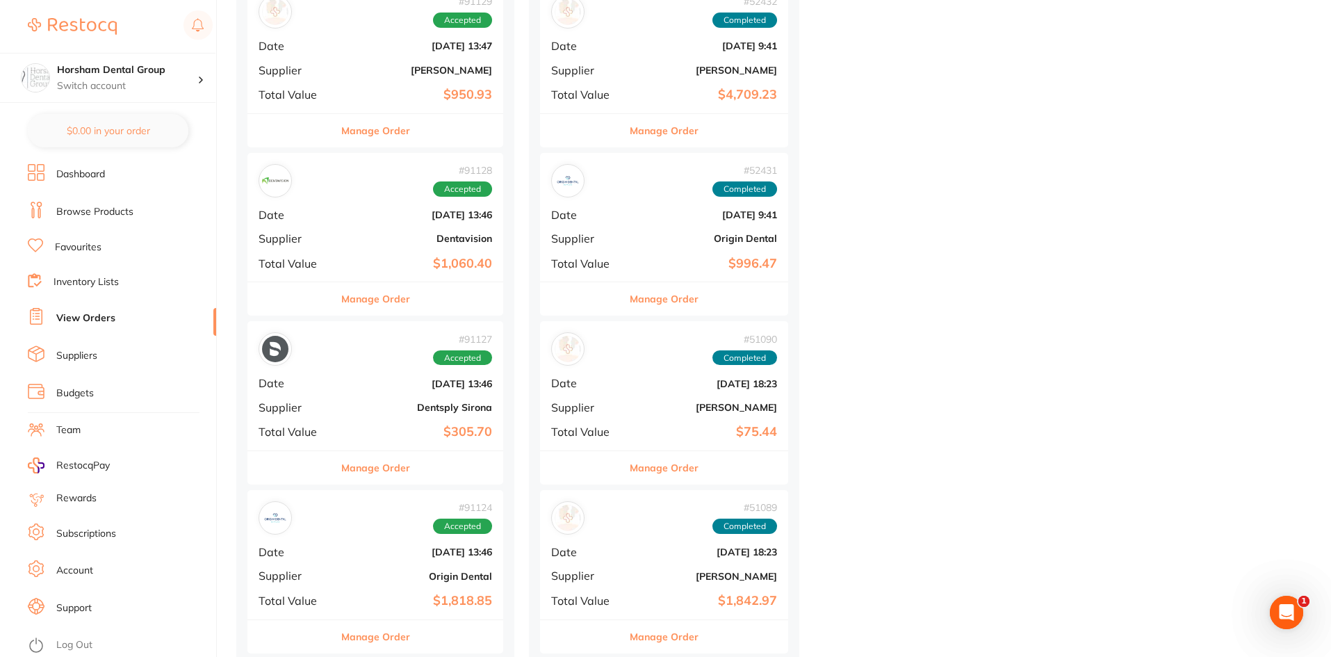
click at [372, 302] on button "Manage Order" at bounding box center [375, 298] width 69 height 33
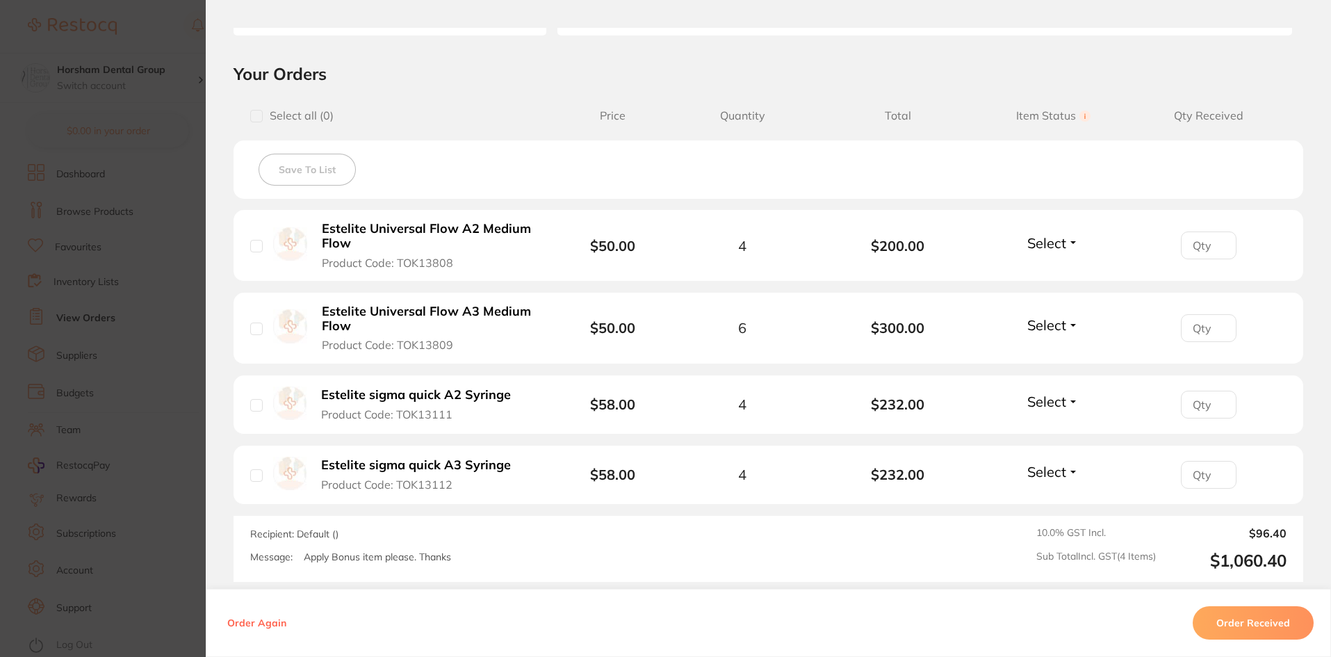
click at [176, 233] on section "Order ID: Restocq- 91128 Order Information Accepted Order Order Date [DATE] 13:…" at bounding box center [665, 328] width 1331 height 657
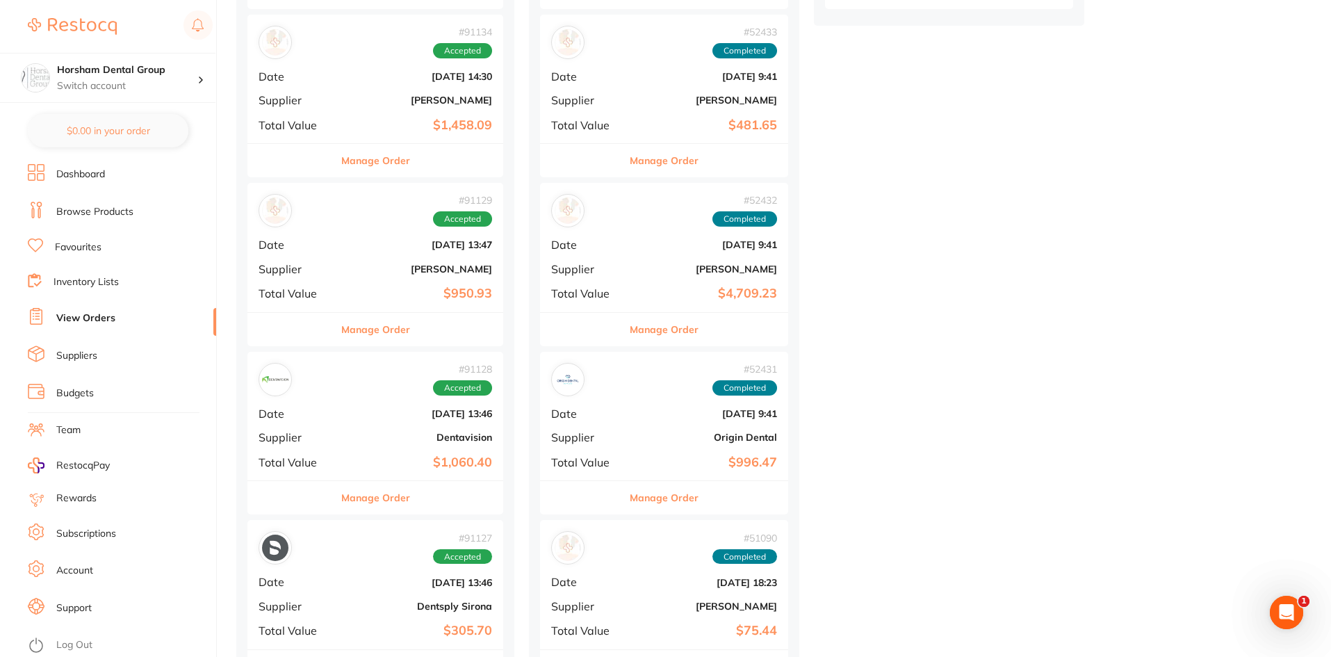
scroll to position [1112, 0]
